Goal: Check status: Check status

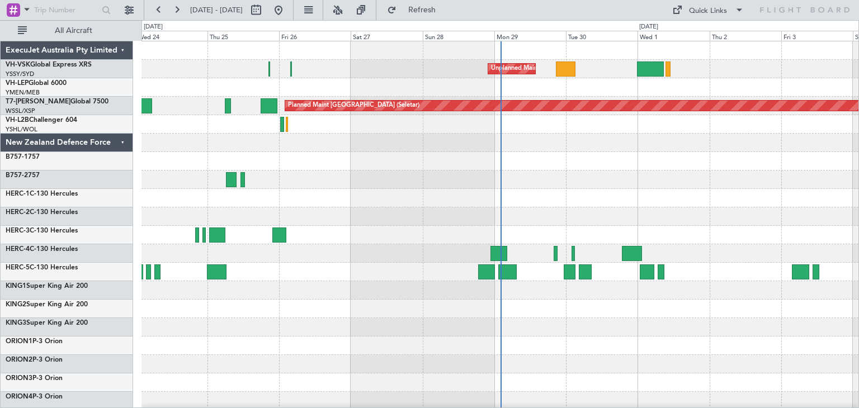
click at [121, 50] on div "ExecuJet Australia Pty Limited" at bounding box center [67, 50] width 133 height 18
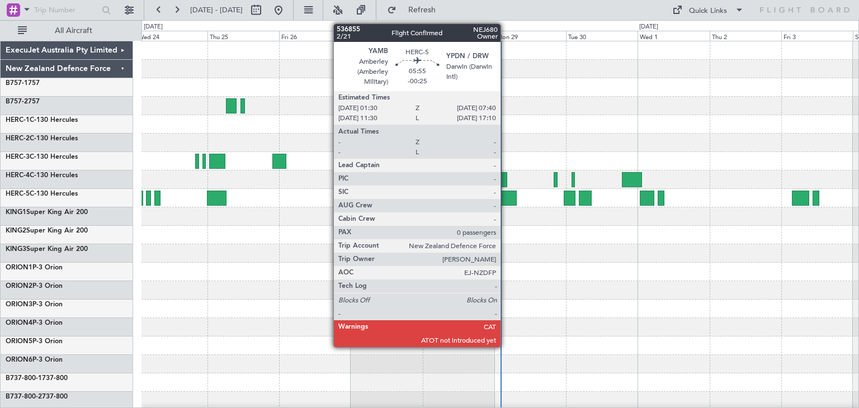
click at [506, 193] on div at bounding box center [507, 198] width 18 height 15
click at [506, 195] on div at bounding box center [507, 198] width 18 height 15
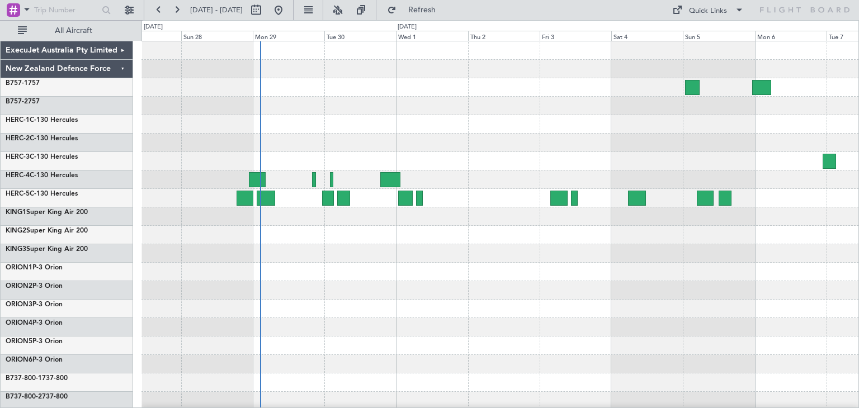
click at [375, 311] on div at bounding box center [500, 272] width 717 height 462
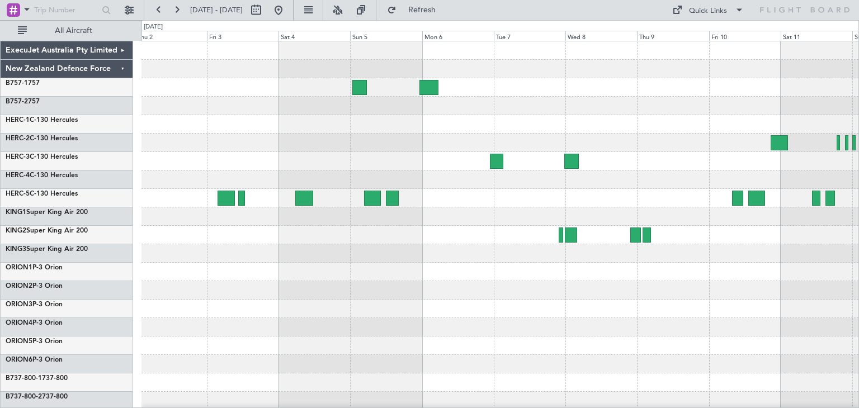
click at [255, 307] on div at bounding box center [500, 272] width 717 height 462
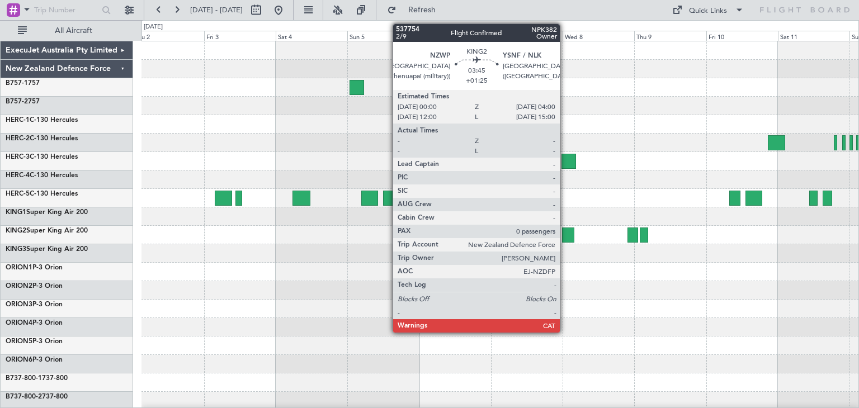
click at [565, 234] on div at bounding box center [568, 235] width 12 height 15
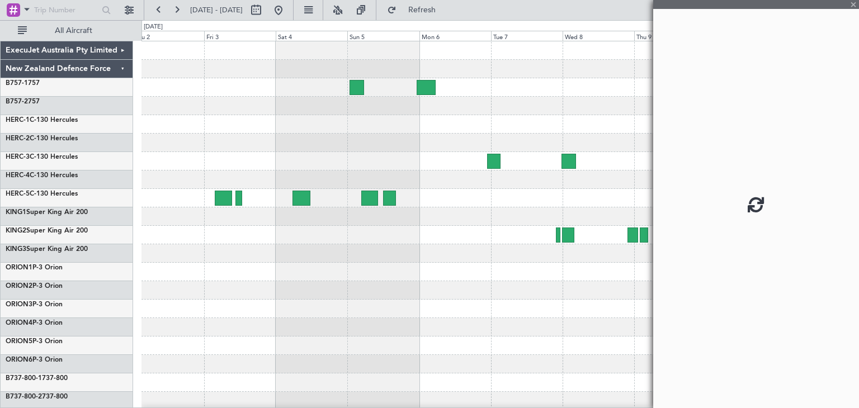
click at [565, 234] on div at bounding box center [568, 235] width 12 height 15
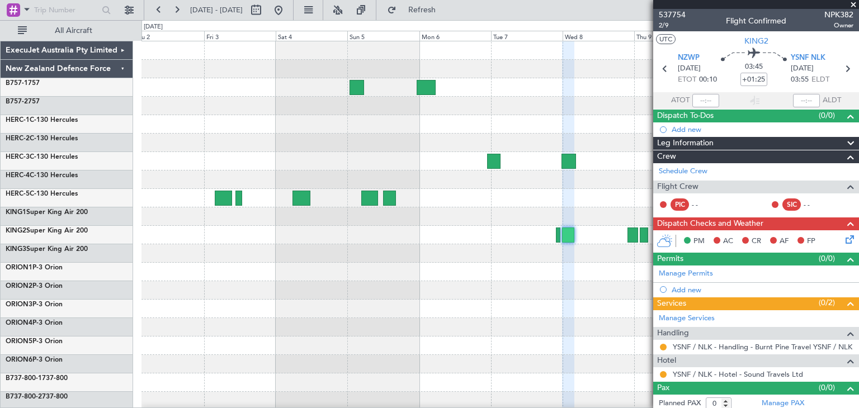
click at [855, 3] on span at bounding box center [853, 5] width 11 height 10
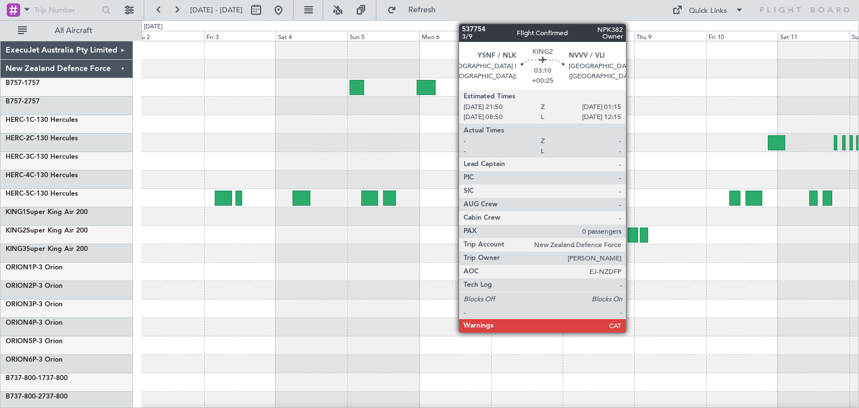
click at [631, 233] on div at bounding box center [633, 235] width 11 height 15
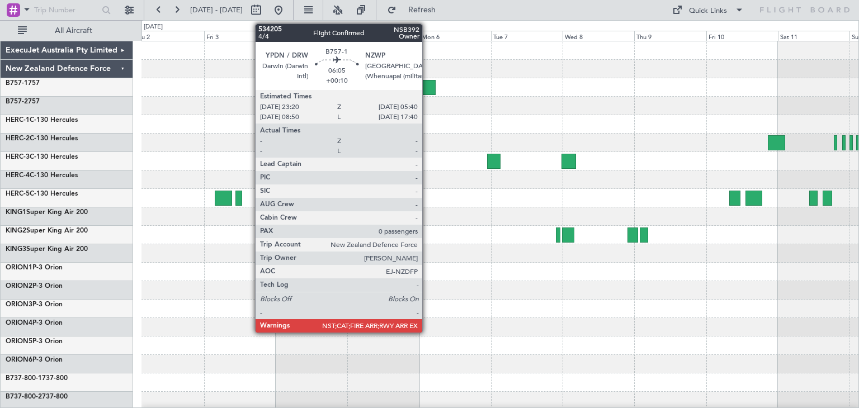
click at [427, 84] on div at bounding box center [426, 87] width 19 height 15
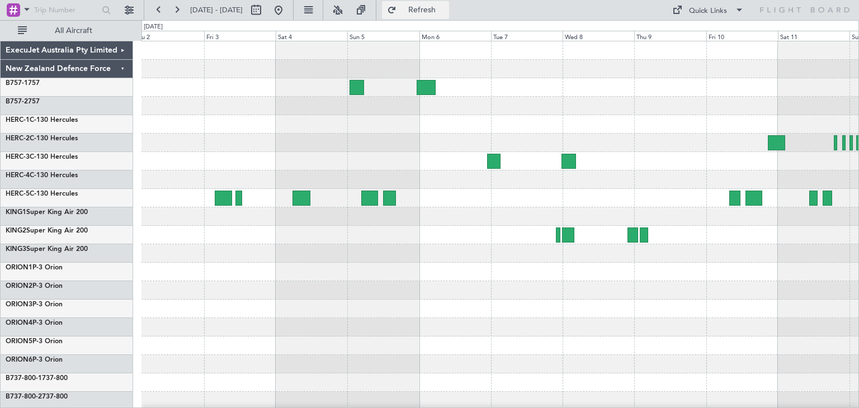
click at [446, 7] on span "Refresh" at bounding box center [422, 10] width 47 height 8
